Goal: Information Seeking & Learning: Learn about a topic

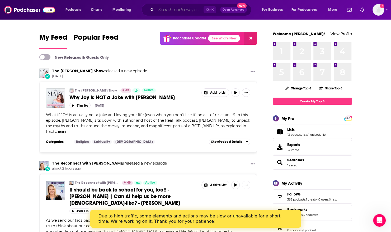
click at [170, 9] on input "Search podcasts, credits, & more..." at bounding box center [180, 10] width 48 height 8
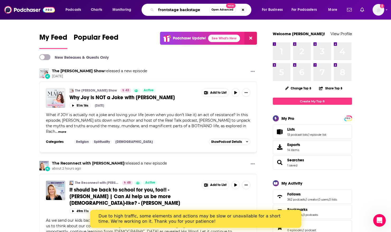
type input "frontstage backstage"
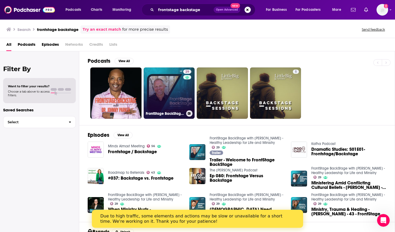
click at [166, 81] on link "29 FrontStage BackStage with [PERSON_NAME] - Healthy Leadership for Life and Mi…" at bounding box center [169, 92] width 51 height 51
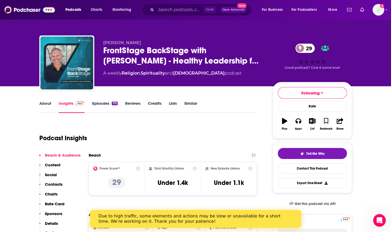
click at [44, 104] on link "About" at bounding box center [45, 107] width 12 height 12
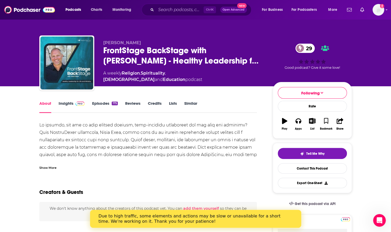
click at [53, 166] on div "Show More" at bounding box center [47, 167] width 17 height 5
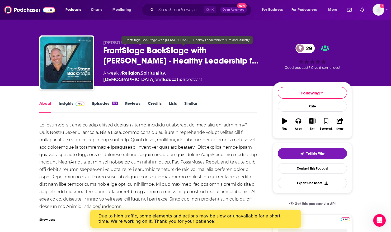
click at [104, 50] on span "FrontStage BackStage with [PERSON_NAME] - Healthy Leadership f…" at bounding box center [183, 55] width 161 height 21
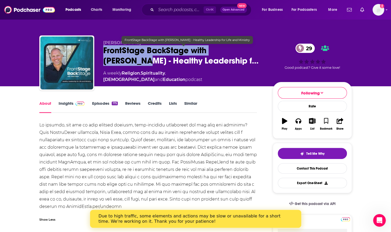
drag, startPoint x: 104, startPoint y: 50, endPoint x: 248, endPoint y: 53, distance: 144.5
click at [248, 53] on span "FrontStage BackStage with [PERSON_NAME] - Healthy Leadership f…" at bounding box center [183, 55] width 161 height 21
copy h1 "FrontStage BackStage with [PERSON_NAME]"
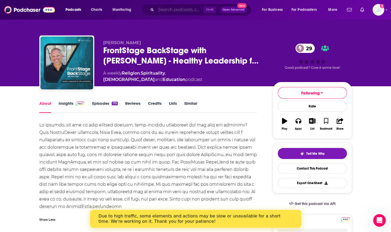
click at [190, 9] on input "Search podcasts, credits, & more..." at bounding box center [180, 10] width 48 height 8
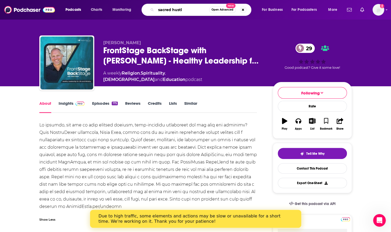
type input "sacred hustle"
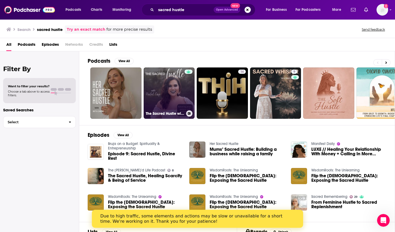
click at [164, 77] on link "The Sacred Hustle with [PERSON_NAME]" at bounding box center [169, 92] width 51 height 51
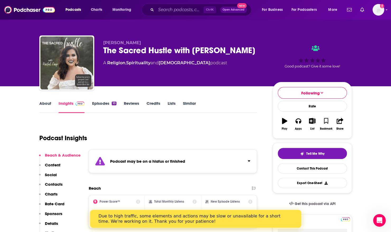
click at [102, 104] on link "Episodes 10" at bounding box center [104, 107] width 24 height 12
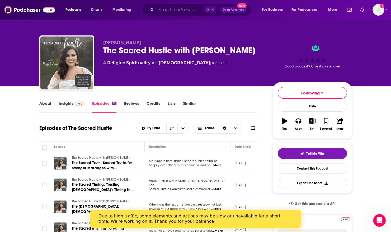
click at [161, 8] on input "Search podcasts, credits, & more..." at bounding box center [180, 10] width 48 height 8
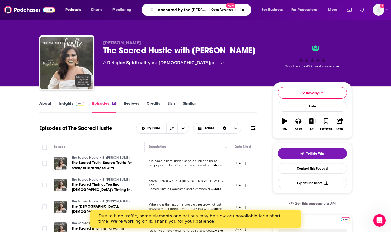
type input "anchored by the sword"
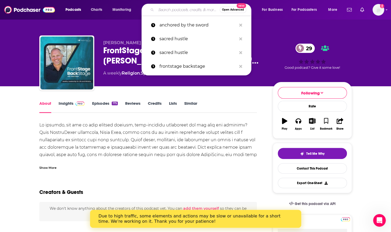
click at [170, 7] on input "Search podcasts, credits, & more..." at bounding box center [188, 10] width 64 height 8
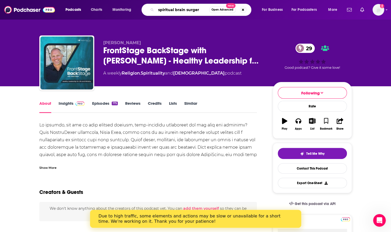
type input "spiritual brain surgery"
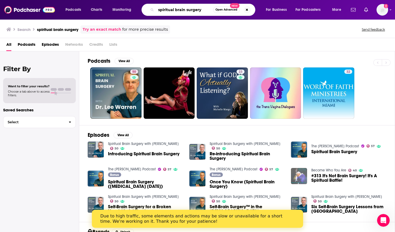
drag, startPoint x: 202, startPoint y: 10, endPoint x: 151, endPoint y: 8, distance: 51.8
click at [151, 8] on div "spiritual brain surgery Open Advanced New" at bounding box center [199, 10] width 114 height 12
paste input "[URL][DOMAIN_NAME]"
type input "spiritual brain surgery"
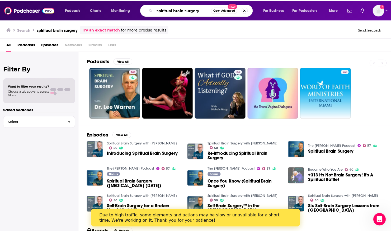
scroll to position [0, 0]
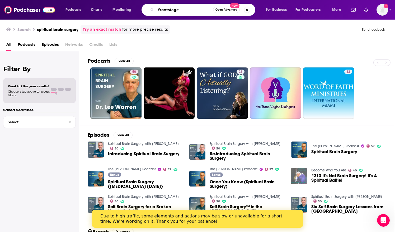
type input "frontstage"
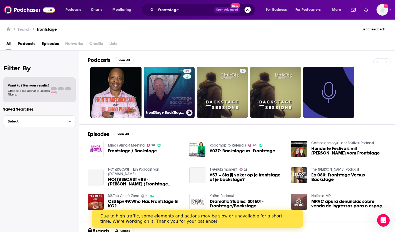
click at [176, 93] on link "29 FrontStage BackStage with [PERSON_NAME] - Healthy Leadership for Life and Mi…" at bounding box center [169, 92] width 51 height 51
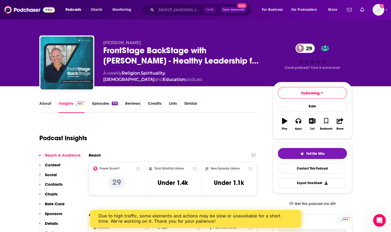
click at [97, 102] on link "Episodes 175" at bounding box center [105, 107] width 26 height 12
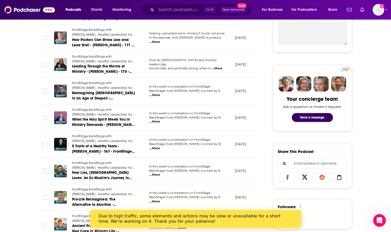
scroll to position [4, 0]
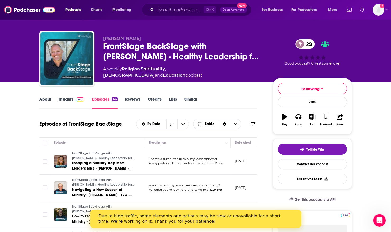
click at [71, 97] on link "Insights" at bounding box center [72, 102] width 26 height 12
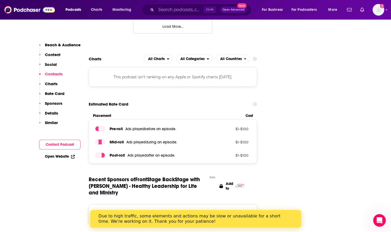
scroll to position [781, 0]
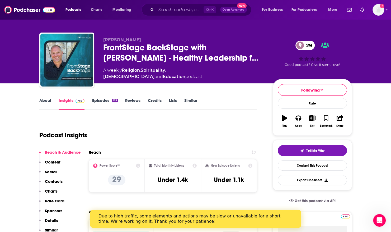
scroll to position [0, 0]
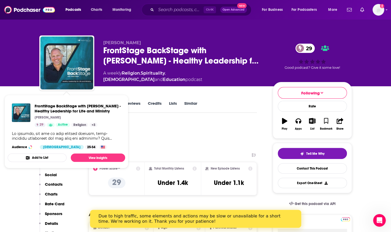
click at [16, 75] on div "[PERSON_NAME] FrontStage BackStage with [PERSON_NAME] - Healthy Leadership f… 2…" at bounding box center [195, 43] width 391 height 86
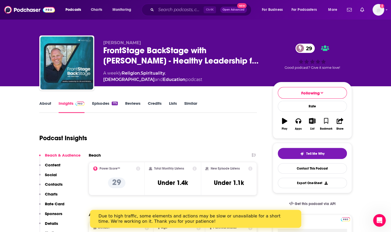
click at [45, 105] on link "About" at bounding box center [45, 107] width 12 height 12
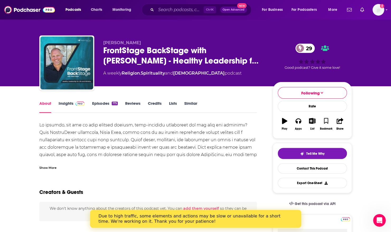
click at [107, 103] on link "Episodes 175" at bounding box center [105, 107] width 26 height 12
